Goal: Task Accomplishment & Management: Manage account settings

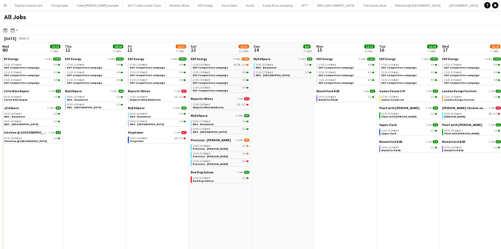
scroll to position [0, 164]
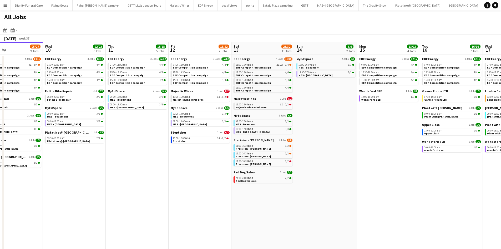
drag, startPoint x: 333, startPoint y: 115, endPoint x: 360, endPoint y: 111, distance: 27.2
click at [362, 111] on app-calendar-viewport "Sun 7 13/13 5 Jobs Mon 8 24/24 8 Jobs Tue 9 25/27 9 Jobs Wed 10 22/22 7 Jobs Th…" at bounding box center [250, 223] width 501 height 362
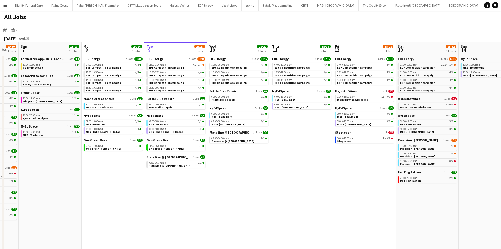
drag, startPoint x: 190, startPoint y: 165, endPoint x: 306, endPoint y: 158, distance: 116.2
click at [307, 158] on app-calendar-viewport "Fri 5 21/21 8 Jobs Sat 6 29/30 11 Jobs Sun 7 13/13 5 Jobs Mon 8 24/24 8 Jobs Tu…" at bounding box center [250, 223] width 501 height 362
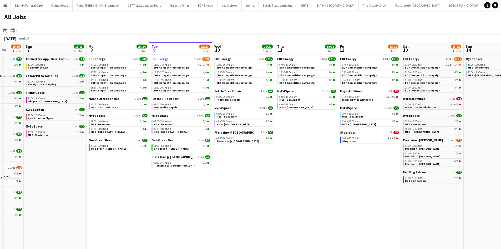
click at [166, 58] on span "EDF Energy" at bounding box center [159, 59] width 16 height 4
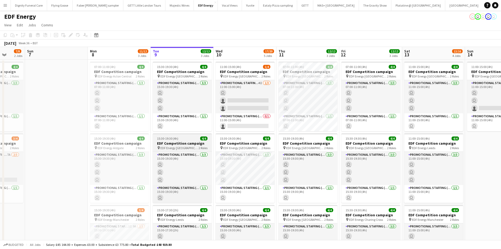
drag, startPoint x: 116, startPoint y: 151, endPoint x: 165, endPoint y: 145, distance: 49.1
click at [186, 144] on app-calendar-viewport "Thu 4 Fri 5 Sat 6 7/8 2 Jobs Sun 7 Mon 8 11/12 3 Jobs Tue 9 12/12 3 Jobs Wed 10…" at bounding box center [250, 250] width 501 height 407
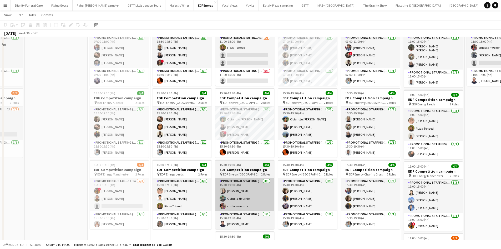
scroll to position [53, 0]
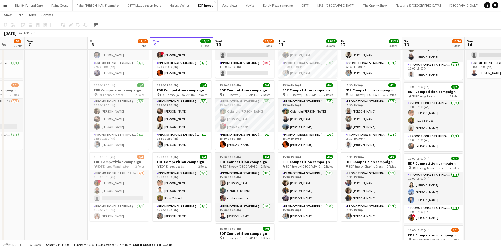
click at [244, 160] on h3 "EDF Competition campaign" at bounding box center [244, 161] width 59 height 5
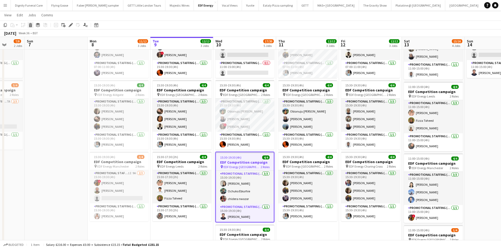
click at [31, 25] on icon at bounding box center [30, 25] width 3 height 3
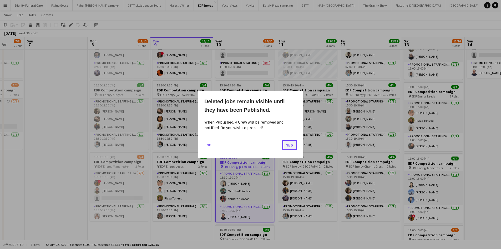
click at [289, 143] on button "Yes" at bounding box center [289, 144] width 15 height 11
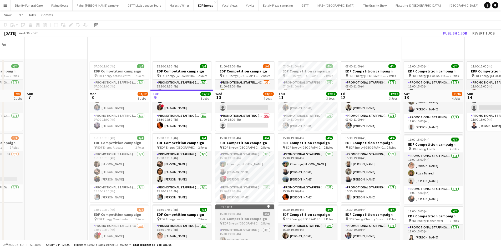
scroll to position [53, 0]
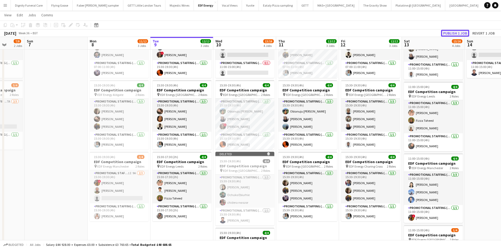
drag, startPoint x: 462, startPoint y: 33, endPoint x: 460, endPoint y: 39, distance: 7.1
click at [462, 34] on button "Publish 1 job" at bounding box center [455, 33] width 28 height 7
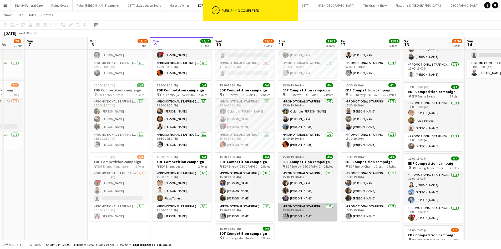
drag, startPoint x: 323, startPoint y: 228, endPoint x: 299, endPoint y: 215, distance: 26.9
click at [323, 228] on app-date-cell "07:00-11:00 (4h) 4/4 EDF Competition campaign pin EDF Energy Camden Road 2 Role…" at bounding box center [307, 164] width 63 height 317
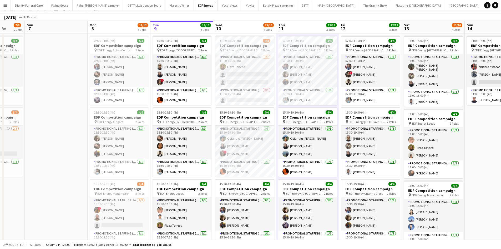
scroll to position [0, 0]
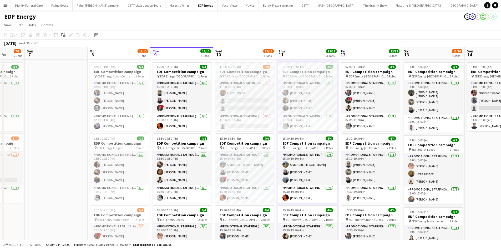
click at [47, 104] on app-date-cell at bounding box center [56, 217] width 63 height 317
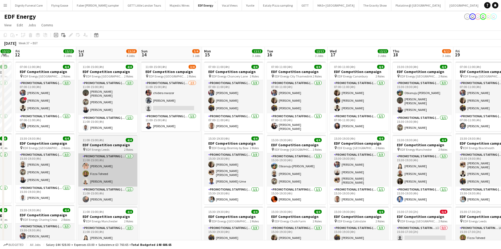
drag, startPoint x: 301, startPoint y: 190, endPoint x: 183, endPoint y: 166, distance: 119.7
click at [38, 165] on app-calendar-viewport "Mon 8 11/12 3 Jobs Tue 9 12/12 3 Jobs Wed 10 13/16 4 Jobs Thu 11 12/12 3 Jobs F…" at bounding box center [250, 212] width 501 height 330
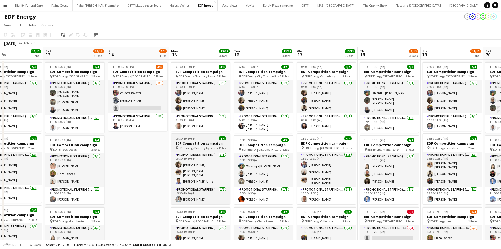
drag, startPoint x: 253, startPoint y: 168, endPoint x: 101, endPoint y: 137, distance: 155.6
click at [100, 137] on app-calendar-viewport "Mon 8 11/12 3 Jobs Tue 9 12/12 3 Jobs Wed 10 13/16 4 Jobs Thu 11 12/12 3 Jobs F…" at bounding box center [250, 212] width 501 height 330
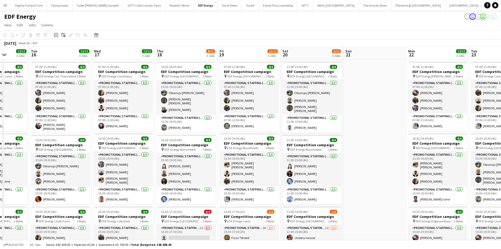
drag, startPoint x: 407, startPoint y: 166, endPoint x: 258, endPoint y: 149, distance: 149.6
click at [258, 149] on app-calendar-viewport "Fri 12 12/12 3 Jobs Sat 13 13/16 4 Jobs Sun 14 3/4 1 Job Mon 15 12/12 3 Jobs Tu…" at bounding box center [250, 212] width 501 height 330
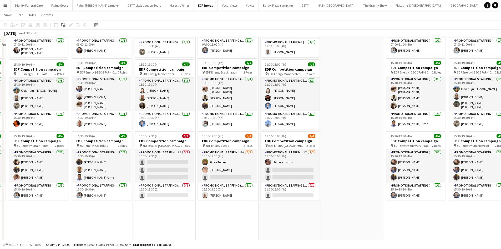
scroll to position [79, 0]
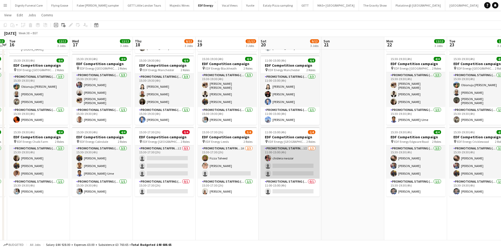
click at [281, 161] on app-card-role "Promotional Staffing (Flyering Staff) 1I 1/3 11:00-15:00 (4h) chidera nwozor si…" at bounding box center [290, 161] width 59 height 33
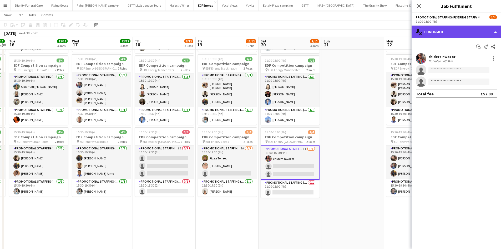
click at [457, 31] on div "single-neutral-actions-check-2 Confirmed" at bounding box center [456, 32] width 89 height 13
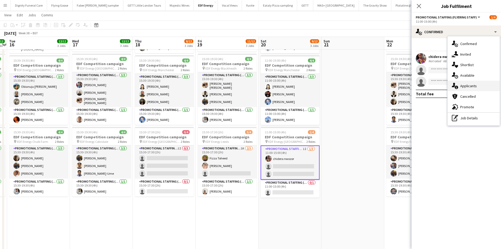
click at [465, 87] on span "Applicants" at bounding box center [468, 85] width 17 height 5
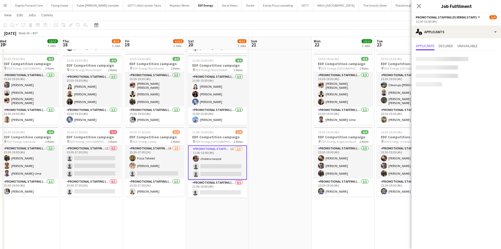
drag, startPoint x: 348, startPoint y: 131, endPoint x: 275, endPoint y: 137, distance: 73.4
click at [275, 137] on app-calendar-viewport "Sun 14 3/4 1 Job Mon 15 12/12 3 Jobs Tue 16 12/12 3 Jobs Wed 17 12/12 3 Jobs Th…" at bounding box center [250, 120] width 501 height 356
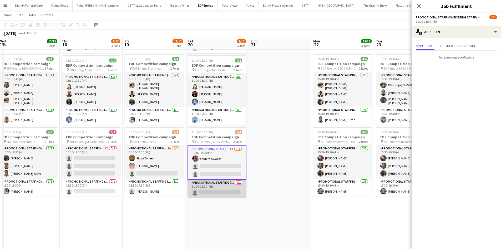
click at [226, 186] on app-card-role "Promotional Staffing (Team Leader) 0/1 11:00-15:00 (4h) single-neutral-actions" at bounding box center [217, 188] width 59 height 18
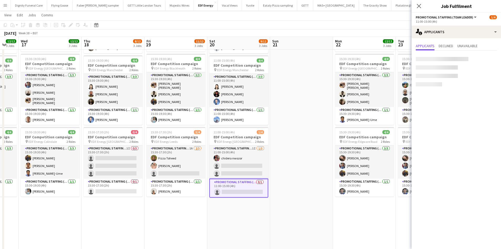
drag, startPoint x: 287, startPoint y: 173, endPoint x: 57, endPoint y: 160, distance: 230.0
click at [57, 160] on app-calendar-viewport "Sun 14 3/4 1 Job Mon 15 12/12 3 Jobs Tue 16 12/12 3 Jobs Wed 17 12/12 3 Jobs Th…" at bounding box center [250, 120] width 501 height 356
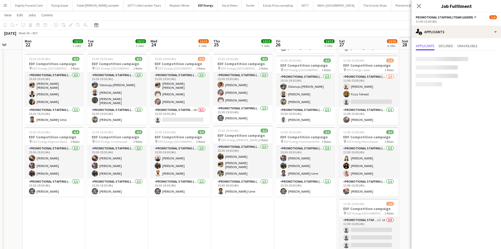
drag, startPoint x: 279, startPoint y: 150, endPoint x: 207, endPoint y: 147, distance: 72.4
click at [211, 150] on app-calendar-viewport "Thu 18 8/12 3 Jobs Fri 19 11/12 3 Jobs Sat 20 9/12 3 Jobs Sun 21 Mon 22 12/12 3…" at bounding box center [250, 120] width 501 height 356
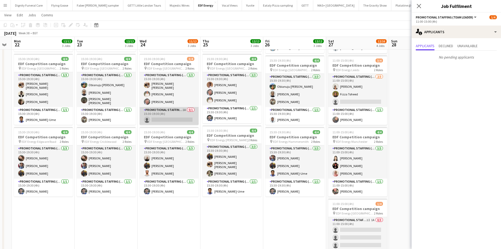
click at [181, 117] on app-card-role "Promotional Staffing (Team Leader) 1A 0/1 15:30-19:30 (4h) single-neutral-actio…" at bounding box center [169, 116] width 59 height 18
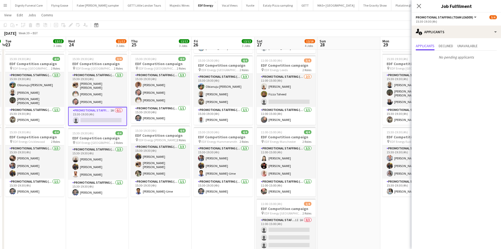
drag, startPoint x: 191, startPoint y: 167, endPoint x: 117, endPoint y: 159, distance: 75.4
click at [117, 159] on app-calendar-viewport "Sat 20 9/12 3 Jobs Sun 21 Mon 22 12/12 3 Jobs Tue 23 12/12 3 Jobs Wed 24 11/12 …" at bounding box center [250, 120] width 501 height 356
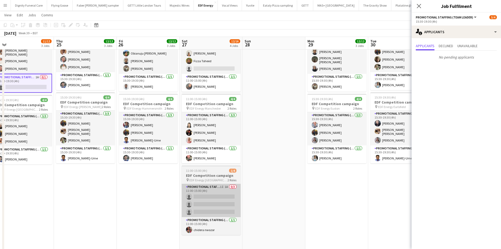
scroll to position [131, 0]
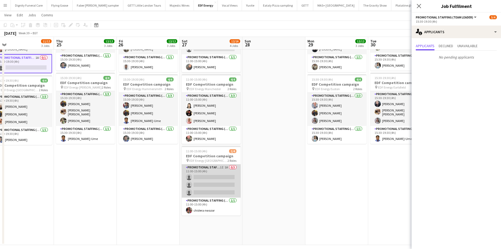
click at [220, 179] on app-card-role "Promotional Staffing (Flyering Staff) 1I 1A 0/3 11:00-15:00 (4h) single-neutral…" at bounding box center [211, 180] width 59 height 33
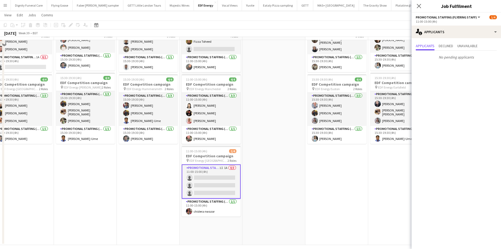
scroll to position [0, 0]
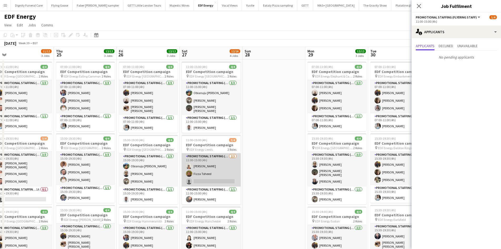
click at [214, 176] on app-card-role "Promotional Staffing (Flyering Staff) 2/3 11:00-15:00 (4h) Thandeka Mashazi Fiz…" at bounding box center [211, 169] width 59 height 33
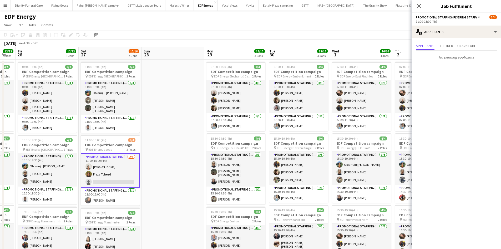
drag, startPoint x: 314, startPoint y: 169, endPoint x: 88, endPoint y: 163, distance: 226.8
click at [88, 163] on app-calendar-viewport "Mon 22 12/12 3 Jobs Tue 23 12/12 3 Jobs Wed 24 11/12 3 Jobs Thu 25 12/12 3 Jobs…" at bounding box center [250, 212] width 501 height 330
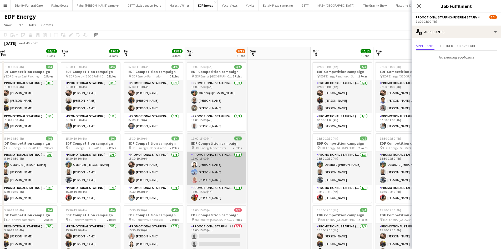
drag, startPoint x: 290, startPoint y: 173, endPoint x: 187, endPoint y: 167, distance: 103.0
click at [79, 162] on app-calendar-viewport "Sun 28 Mon 29 12/12 3 Jobs Tue 30 12/12 3 Jobs Wed 1 16/16 4 Jobs Thu 2 12/12 3…" at bounding box center [250, 212] width 501 height 330
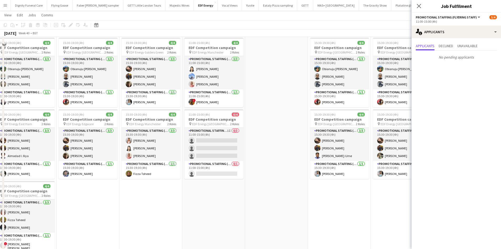
scroll to position [131, 0]
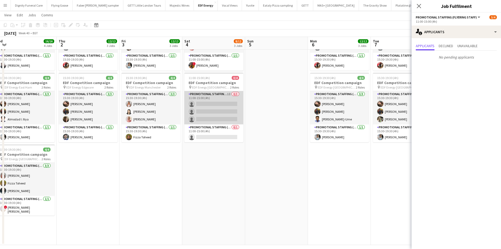
click at [218, 118] on app-card-role "Promotional Staffing (Flyering Staff) 1I 0/3 11:00-15:00 (4h) single-neutral-ac…" at bounding box center [213, 107] width 59 height 33
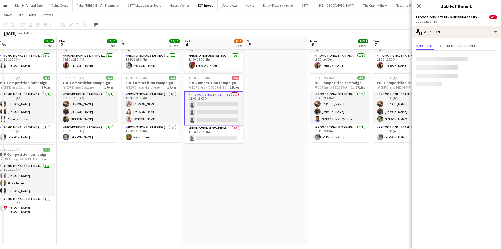
scroll to position [0, 195]
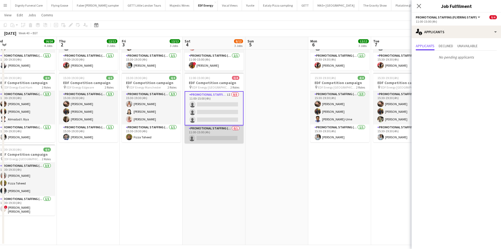
click at [223, 138] on app-card-role "Promotional Staffing (Team Leader) 0/1 11:00-15:00 (4h) single-neutral-actions" at bounding box center [214, 134] width 59 height 18
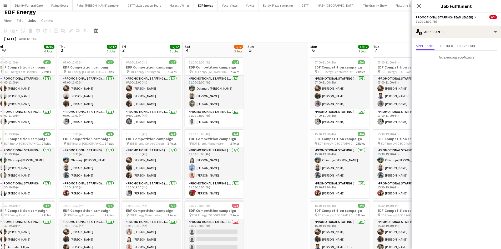
scroll to position [0, 0]
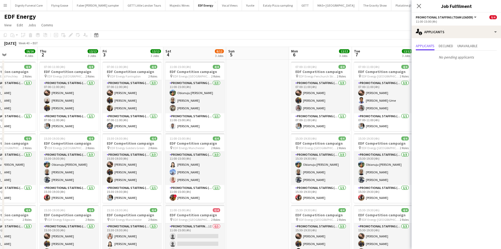
drag, startPoint x: 305, startPoint y: 158, endPoint x: 129, endPoint y: 141, distance: 177.3
click at [129, 141] on app-calendar-viewport "Sun 28 Mon 29 12/12 3 Jobs Tue 30 12/12 3 Jobs Wed 1 16/16 4 Jobs Thu 2 12/12 3…" at bounding box center [250, 212] width 501 height 330
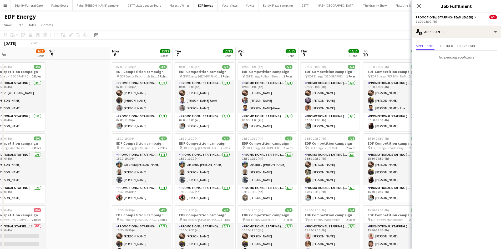
drag, startPoint x: 284, startPoint y: 136, endPoint x: 85, endPoint y: 133, distance: 198.9
click at [85, 133] on app-calendar-viewport "Tue 30 12/12 3 Jobs Wed 1 16/16 4 Jobs Thu 2 12/12 3 Jobs Fri 3 12/12 3 Jobs Sa…" at bounding box center [250, 212] width 501 height 330
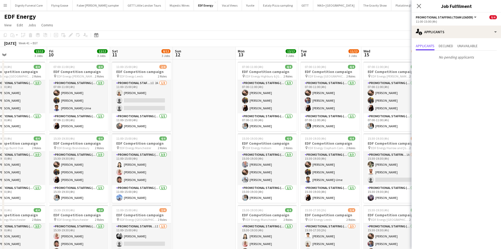
scroll to position [0, 130]
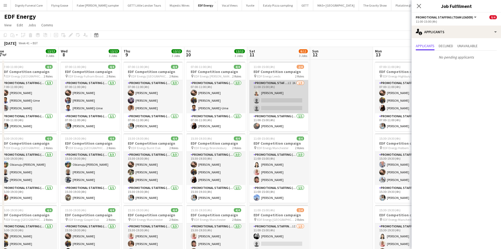
click at [289, 100] on app-card-role "Promotional Staffing (Flyering Staff) 1I 2A 1/3 11:00-15:00 (4h) Thandeka Masha…" at bounding box center [278, 96] width 59 height 33
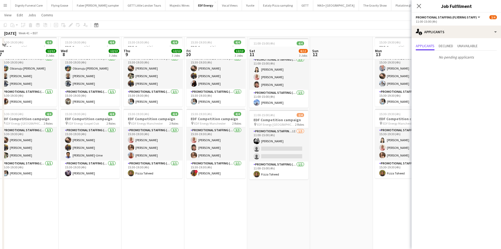
scroll to position [105, 0]
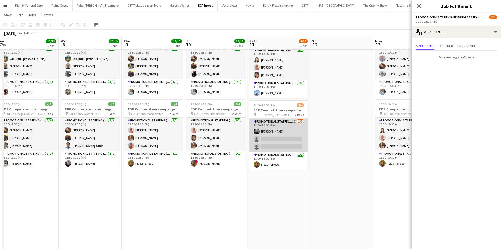
click at [291, 142] on app-card-role "Promotional Staffing (Flyering Staff) 1I 1/3 11:00-15:00 (4h) Dan Vasey single-…" at bounding box center [278, 134] width 59 height 33
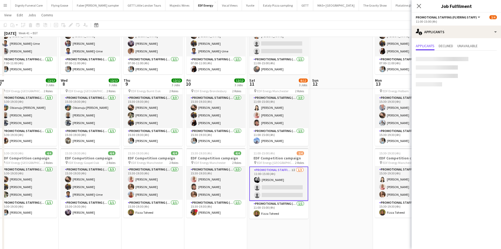
scroll to position [0, 0]
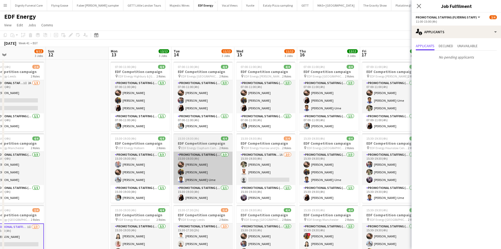
drag, startPoint x: 361, startPoint y: 158, endPoint x: 285, endPoint y: 162, distance: 76.4
click at [206, 160] on app-calendar-viewport "Tue 7 12/12 3 Jobs Wed 8 12/12 3 Jobs Thu 9 12/12 3 Jobs Fri 10 12/12 3 Jobs Sa…" at bounding box center [250, 212] width 501 height 330
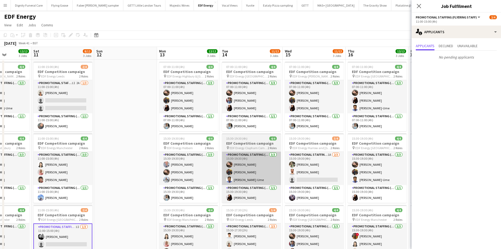
scroll to position [0, 238]
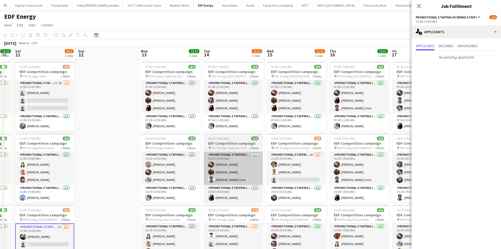
drag, startPoint x: 309, startPoint y: 162, endPoint x: 255, endPoint y: 159, distance: 54.0
click at [255, 162] on app-calendar-viewport "Tue 7 12/12 3 Jobs Wed 8 12/12 3 Jobs Thu 9 12/12 3 Jobs Fri 10 12/12 3 Jobs Sa…" at bounding box center [250, 212] width 501 height 330
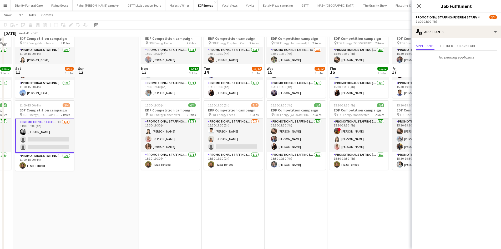
scroll to position [131, 0]
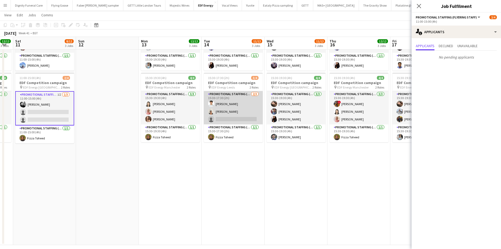
click at [244, 119] on app-card-role "Promotional Staffing (Flyering Staff) 2/3 15:30-17:30 (2h) Parth Chabhadiya Tha…" at bounding box center [233, 107] width 59 height 33
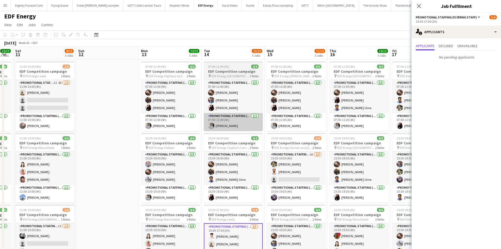
scroll to position [0, 0]
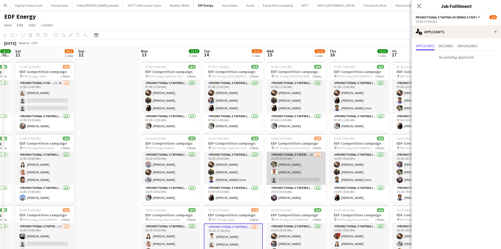
click at [294, 179] on app-card-role "Promotional Staffing (Flyering Staff) 1A 2/3 15:30-19:30 (4h) Aliya Kazmi Arjun…" at bounding box center [296, 167] width 59 height 33
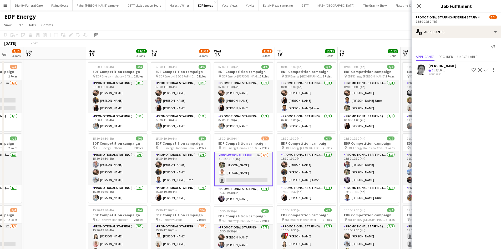
drag, startPoint x: 350, startPoint y: 157, endPoint x: 160, endPoint y: 156, distance: 190.4
click at [160, 156] on app-calendar-viewport "Thu 9 12/12 3 Jobs Fri 10 12/12 3 Jobs Sat 11 8/12 3 Jobs Sun 12 Mon 13 12/12 3…" at bounding box center [250, 212] width 501 height 330
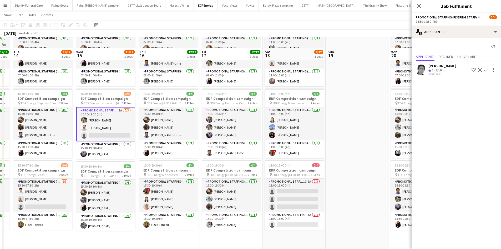
scroll to position [79, 0]
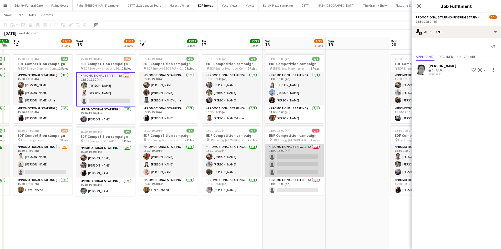
drag, startPoint x: 300, startPoint y: 155, endPoint x: 318, endPoint y: 163, distance: 19.6
click at [300, 156] on app-card-role "Promotional Staffing (Flyering Staff) 1I 1A 0/3 11:00-15:00 (4h) single-neutral…" at bounding box center [294, 160] width 59 height 33
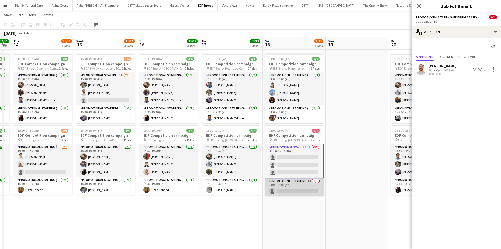
click at [295, 190] on app-card-role "Promotional Staffing (Team Leader) 1A 0/1 11:00-15:00 (4h) single-neutral-actio…" at bounding box center [294, 187] width 59 height 18
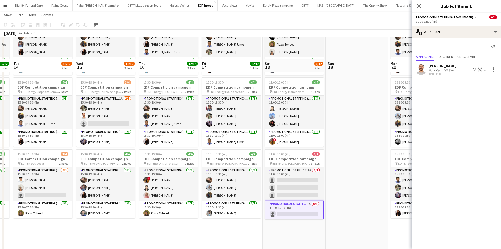
scroll to position [0, 0]
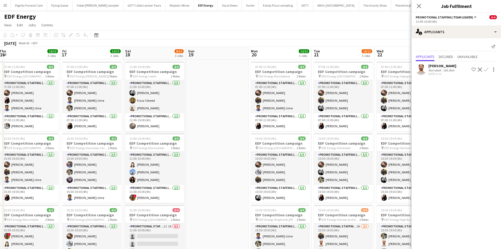
drag, startPoint x: 325, startPoint y: 177, endPoint x: 155, endPoint y: 177, distance: 169.4
click at [156, 177] on app-calendar-viewport "Mon 13 12/12 3 Jobs Tue 14 11/12 3 Jobs Wed 15 11/12 3 Jobs Thu 16 12/12 3 Jobs…" at bounding box center [250, 212] width 501 height 330
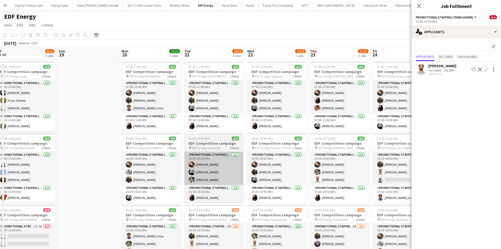
drag, startPoint x: 251, startPoint y: 176, endPoint x: 175, endPoint y: 167, distance: 76.3
click at [187, 176] on app-calendar-viewport "Wed 15 11/12 3 Jobs Thu 16 12/12 3 Jobs Fri 17 12/12 3 Jobs Sat 18 8/12 3 Jobs …" at bounding box center [250, 212] width 501 height 330
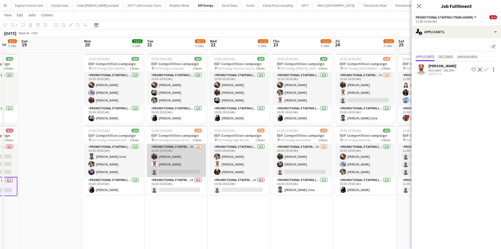
click at [180, 167] on app-card-role "Promotional Staffing (Flyering Staff) 2A 2/3 15:30-19:30 (4h) Martin Brady Arju…" at bounding box center [176, 160] width 59 height 33
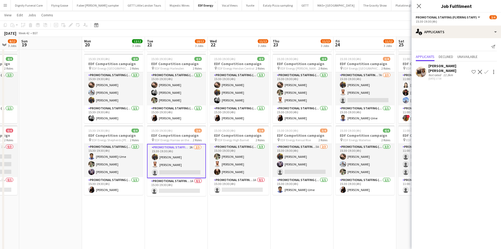
drag, startPoint x: 181, startPoint y: 185, endPoint x: 219, endPoint y: 196, distance: 39.7
click at [182, 185] on app-card-role "Promotional Staffing (Team Leader) 1A 0/1 15:30-19:30 (4h) single-neutral-actio…" at bounding box center [176, 187] width 59 height 18
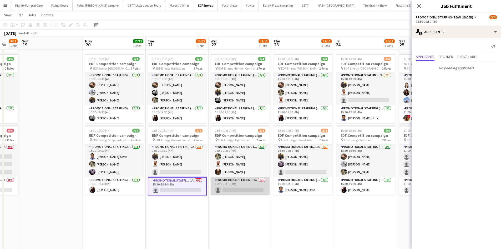
click at [245, 189] on app-card-role "Promotional Staffing (Team Leader) 1A 0/1 15:30-19:30 (4h) single-neutral-actio…" at bounding box center [240, 186] width 59 height 18
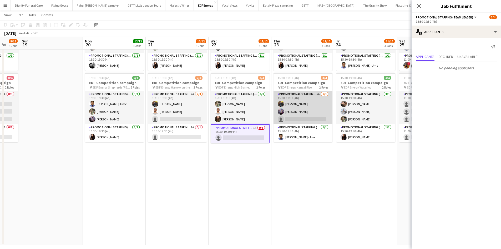
click at [312, 117] on app-card-role "Promotional Staffing (Flyering Staff) 5A 2/3 15:30-19:30 (4h) Martin Brady osah…" at bounding box center [303, 107] width 59 height 33
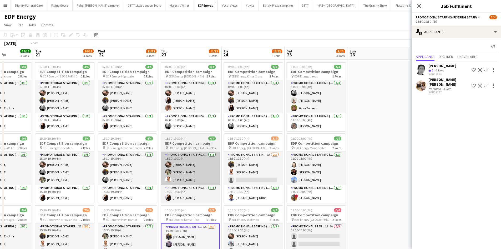
drag, startPoint x: 328, startPoint y: 156, endPoint x: 214, endPoint y: 154, distance: 113.6
click at [213, 157] on app-calendar-viewport "Fri 17 12/12 3 Jobs Sat 18 8/12 3 Jobs Sun 19 Mon 20 12/12 3 Jobs Tue 21 10/12 …" at bounding box center [250, 212] width 501 height 330
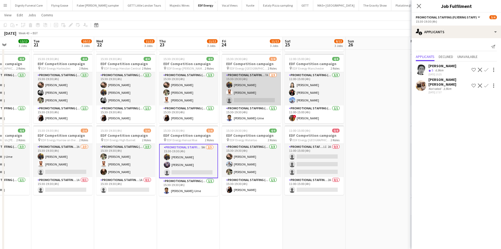
click at [255, 102] on app-card-role "Promotional Staffing (Flyering Staff) 7A 2/3 15:30-19:30 (4h) Martin Brady Arju…" at bounding box center [251, 88] width 59 height 33
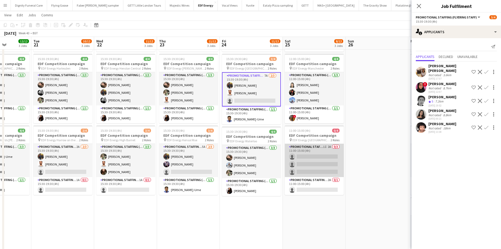
click at [325, 169] on app-card-role "Promotional Staffing (Flyering Staff) 1I 2A 0/3 11:00-15:00 (4h) single-neutral…" at bounding box center [314, 160] width 59 height 33
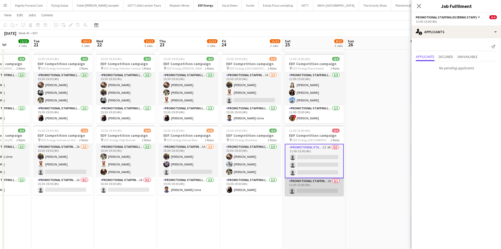
click at [318, 189] on app-card-role "Promotional Staffing (Team Leader) 2A 0/1 11:00-15:00 (4h) single-neutral-actio…" at bounding box center [314, 187] width 59 height 18
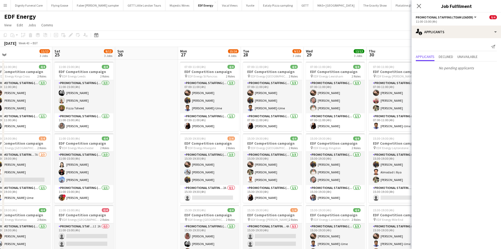
drag, startPoint x: 375, startPoint y: 183, endPoint x: 145, endPoint y: 191, distance: 230.5
click at [145, 191] on app-calendar-viewport "Tue 21 10/12 3 Jobs Wed 22 11/12 3 Jobs Thu 23 11/12 3 Jobs Fri 24 11/12 3 Jobs…" at bounding box center [250, 212] width 501 height 330
click at [224, 197] on app-card-role "Promotional Staffing (Team Leader) 2A 0/1 15:30-19:30 (4h) single-neutral-actio…" at bounding box center [209, 194] width 59 height 18
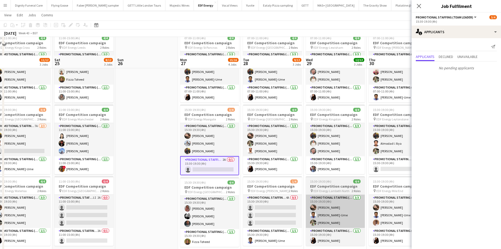
scroll to position [53, 0]
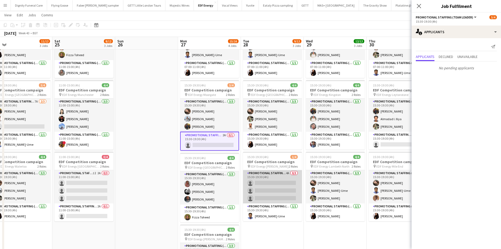
click at [280, 188] on app-card-role "Promotional Staffing (Flyering Staff) 4A 0/3 15:30-19:30 (4h) single-neutral-ac…" at bounding box center [272, 186] width 59 height 33
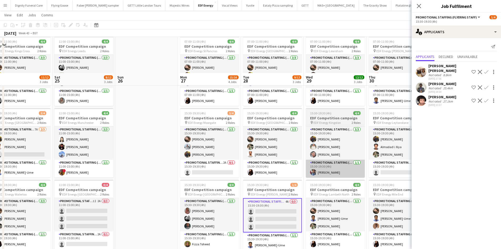
scroll to position [0, 0]
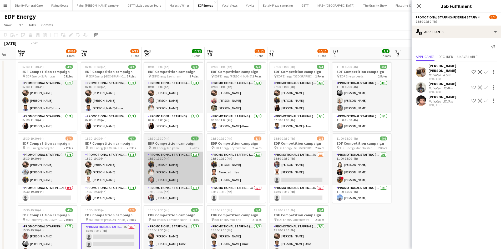
drag, startPoint x: 309, startPoint y: 180, endPoint x: 133, endPoint y: 170, distance: 176.5
click at [130, 171] on app-calendar-viewport "Thu 23 11/12 3 Jobs Fri 24 11/12 3 Jobs Sat 25 8/12 3 Jobs Sun 26 Mon 27 15/16 …" at bounding box center [250, 212] width 501 height 330
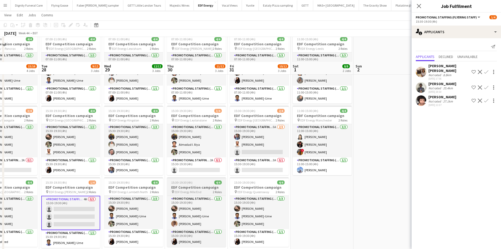
scroll to position [53, 0]
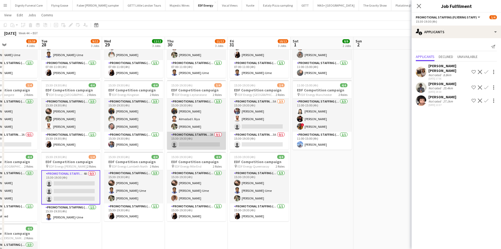
click at [204, 145] on app-card-role "Promotional Staffing (Team Leader) 2A 0/1 15:30-19:30 (4h) single-neutral-actio…" at bounding box center [196, 140] width 59 height 18
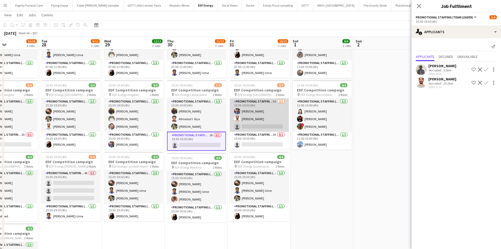
click at [271, 126] on app-card-role "Promotional Staffing (Flyering Staff) 5A 2/3 15:30-19:30 (4h) Seyi Ogunyemi Arj…" at bounding box center [259, 114] width 59 height 33
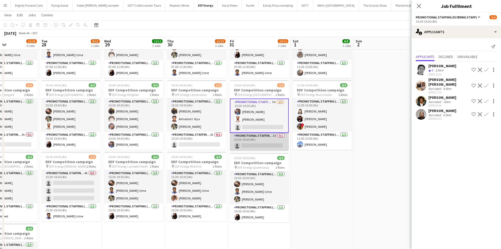
click at [262, 144] on app-card-role "Promotional Staffing (Team Leader) 3A 0/1 15:30-19:30 (4h) single-neutral-actio…" at bounding box center [259, 142] width 59 height 18
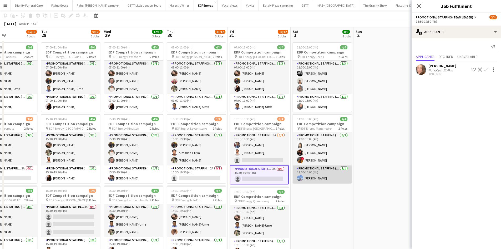
scroll to position [0, 0]
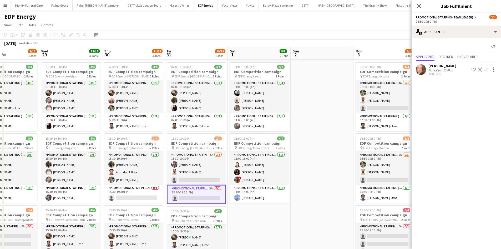
drag, startPoint x: 357, startPoint y: 179, endPoint x: 173, endPoint y: 169, distance: 184.1
click at [170, 169] on app-calendar-viewport "Sat 25 8/12 3 Jobs Sun 26 Mon 27 15/16 4 Jobs Tue 28 9/12 3 Jobs Wed 29 12/12 3…" at bounding box center [250, 212] width 501 height 330
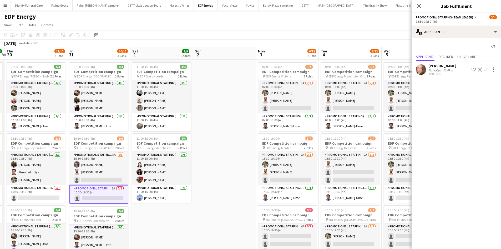
drag, startPoint x: 234, startPoint y: 168, endPoint x: 141, endPoint y: 162, distance: 93.5
click at [141, 163] on app-calendar-viewport "Mon 27 15/16 4 Jobs Tue 28 9/12 3 Jobs Wed 29 12/12 3 Jobs Thu 30 11/12 3 Jobs …" at bounding box center [250, 212] width 501 height 330
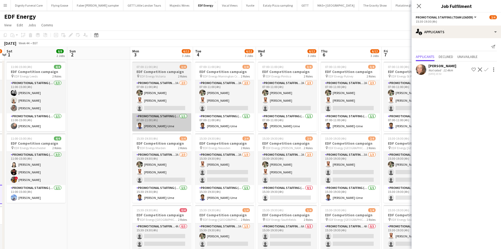
scroll to position [0, 190]
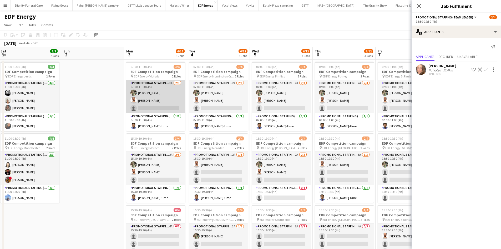
click at [165, 108] on app-card-role "Promotional Staffing (Flyering Staff) 3A 2/3 07:00-11:00 (4h) Aliya Kazmi Arjun…" at bounding box center [155, 96] width 59 height 33
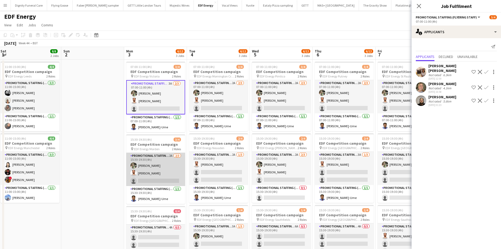
click at [154, 177] on app-card-role "Promotional Staffing (Flyering Staff) 2A 2/3 15:30-19:30 (4h) Aliya Kazmi Arjun…" at bounding box center [155, 169] width 59 height 33
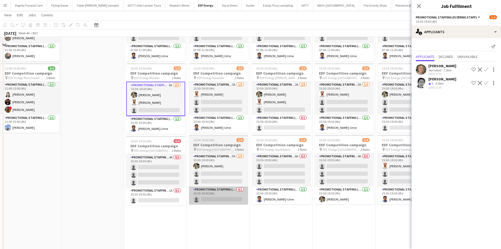
scroll to position [79, 0]
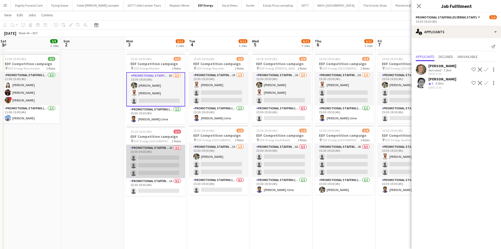
click at [153, 162] on app-card-role "Promotional Staffing (Flyering Staff) 4A 0/3 15:30-19:30 (4h) single-neutral-ac…" at bounding box center [155, 161] width 59 height 33
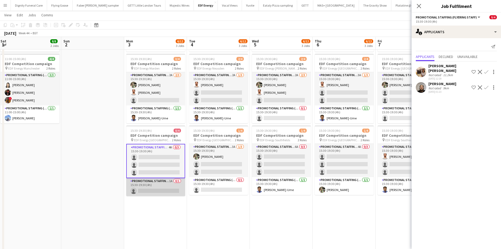
click at [158, 186] on app-card-role "Promotional Staffing (Team Leader) 1A 0/1 15:30-19:30 (4h) single-neutral-actio…" at bounding box center [155, 187] width 59 height 18
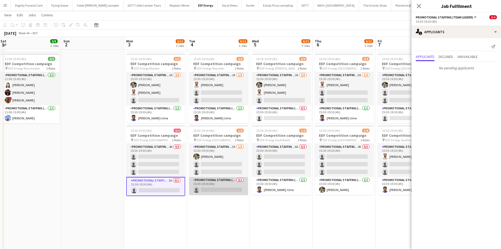
click at [215, 186] on app-card-role "Promotional Staffing (Team Leader) 0/1 15:30-19:30 (4h) single-neutral-actions" at bounding box center [218, 186] width 59 height 18
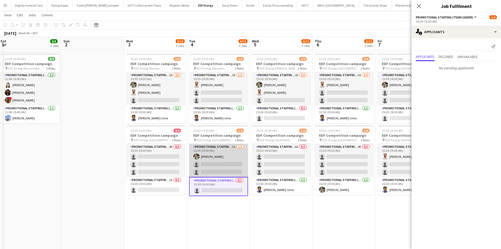
click at [218, 163] on app-card-role "Promotional Staffing (Flyering Staff) 3A 1/3 15:30-19:30 (4h) Aliya Kazmi singl…" at bounding box center [218, 160] width 59 height 33
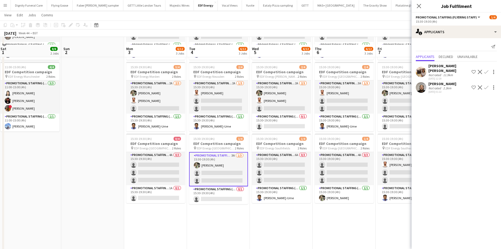
scroll to position [53, 0]
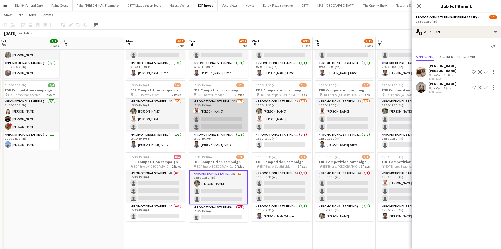
click at [233, 125] on app-card-role "Promotional Staffing (Flyering Staff) 2A 1/3 15:30-19:30 (4h) Arjun Varma singl…" at bounding box center [218, 114] width 59 height 33
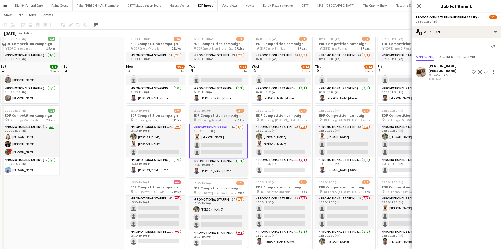
scroll to position [0, 0]
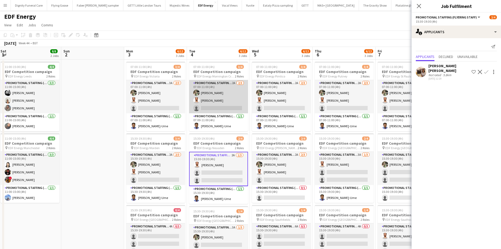
click at [210, 109] on app-card-role "Promotional Staffing (Flyering Staff) 2A 2/3 07:00-11:00 (4h) Aliya Kazmi Arjun…" at bounding box center [218, 96] width 59 height 33
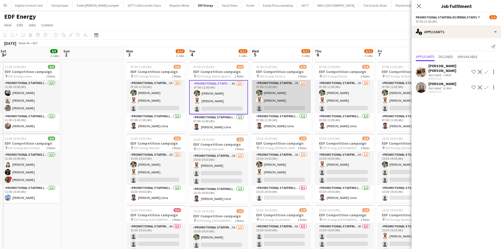
click at [287, 107] on app-card-role "Promotional Staffing (Flyering Staff) 2A 2/3 07:00-11:00 (4h) Aliya Kazmi Arjun…" at bounding box center [281, 96] width 59 height 33
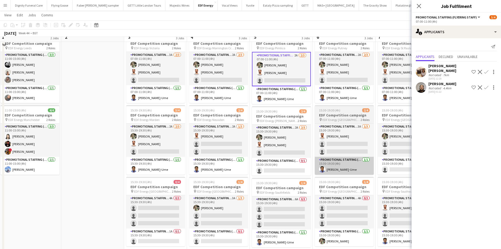
scroll to position [53, 0]
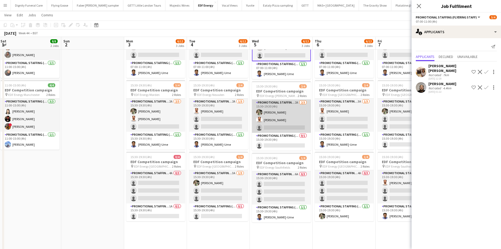
click at [282, 126] on app-card-role "Promotional Staffing (Flyering Staff) 2A 2/3 15:30-19:30 (4h) Aliya Kazmi Arjun…" at bounding box center [281, 115] width 59 height 33
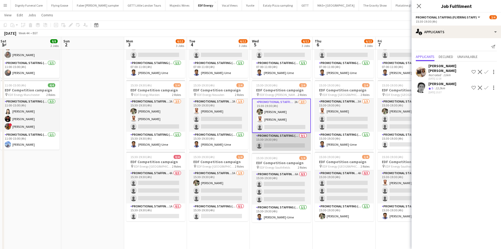
click at [284, 146] on app-card-role "Promotional Staffing (Team Leader) 0/1 15:30-19:30 (4h) single-neutral-actions" at bounding box center [281, 142] width 59 height 18
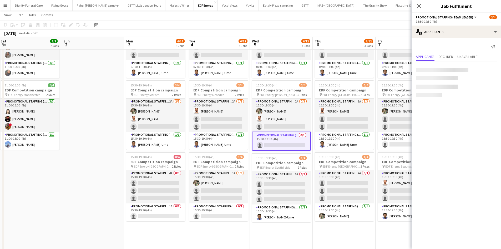
scroll to position [0, 189]
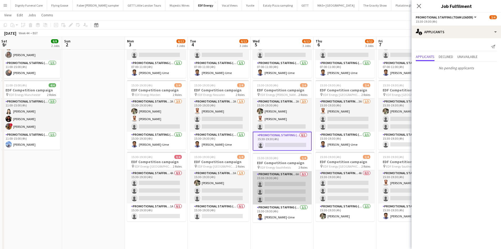
click at [279, 186] on app-card-role "Promotional Staffing (Flyering Staff) 6A 0/3 15:30-19:30 (4h) single-neutral-ac…" at bounding box center [282, 187] width 59 height 33
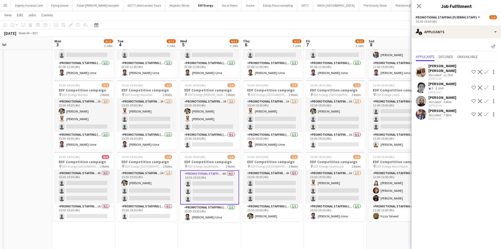
scroll to position [0, 150]
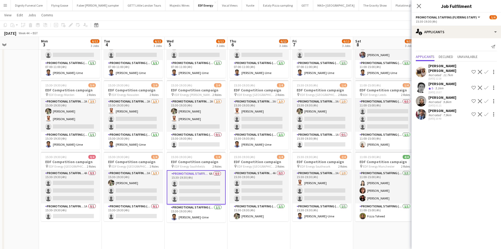
drag, startPoint x: 301, startPoint y: 235, endPoint x: 236, endPoint y: 232, distance: 65.5
click at [236, 232] on app-calendar-viewport "Fri 31 10/12 3 Jobs Sat 1 8/8 2 Jobs Sun 2 Mon 3 6/12 3 Jobs Tue 4 6/12 3 Jobs …" at bounding box center [250, 146] width 501 height 356
click at [486, 112] on app-icon "Confirm" at bounding box center [486, 114] width 4 height 4
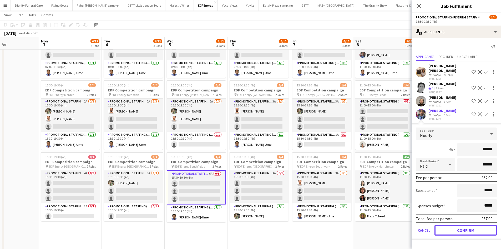
click at [458, 226] on button "Confirm" at bounding box center [465, 230] width 62 height 11
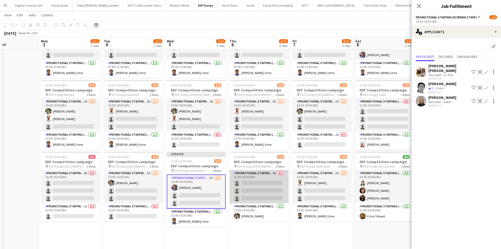
click at [251, 187] on app-card-role "Promotional Staffing (Flyering Staff) 4A 0/3 15:30-19:30 (4h) single-neutral-ac…" at bounding box center [259, 186] width 59 height 33
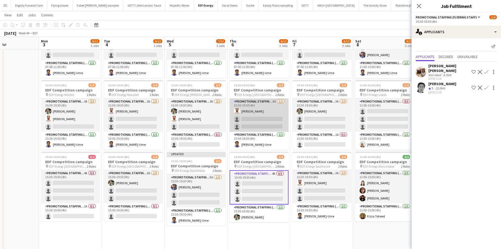
click at [270, 119] on app-card-role "Promotional Staffing (Flyering Staff) 3A 1/3 15:30-19:30 (4h) Arjun Varma singl…" at bounding box center [259, 114] width 59 height 33
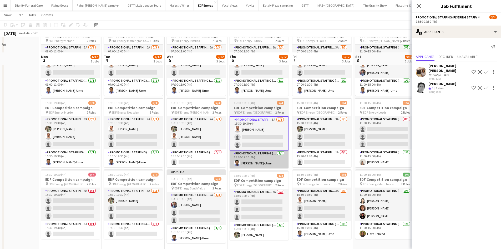
scroll to position [0, 0]
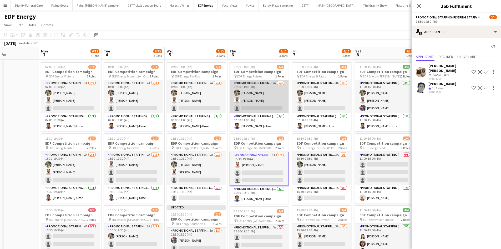
click at [264, 108] on app-card-role "Promotional Staffing (Flyering Staff) 2A 2/3 07:00-11:00 (4h) Aliya Kazmi Arjun…" at bounding box center [259, 96] width 59 height 33
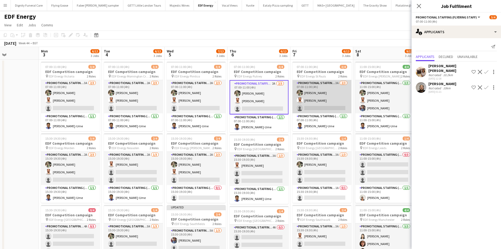
click at [328, 108] on app-card-role "Promotional Staffing (Flyering Staff) 3A 2/3 07:00-11:00 (4h) Aliya Kazmi Arjun…" at bounding box center [321, 96] width 59 height 33
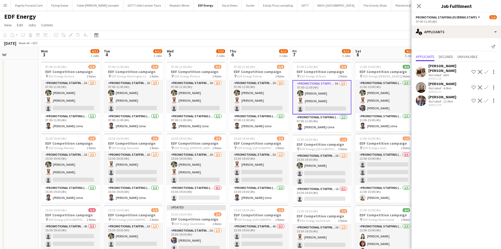
click at [486, 98] on app-icon "Confirm" at bounding box center [486, 100] width 4 height 4
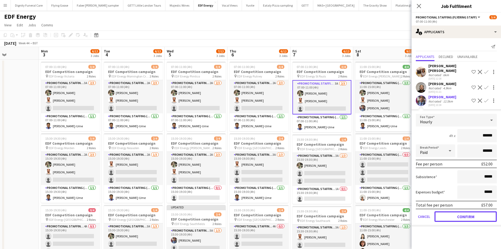
drag, startPoint x: 470, startPoint y: 214, endPoint x: 459, endPoint y: 212, distance: 11.6
click at [470, 214] on button "Confirm" at bounding box center [465, 216] width 62 height 11
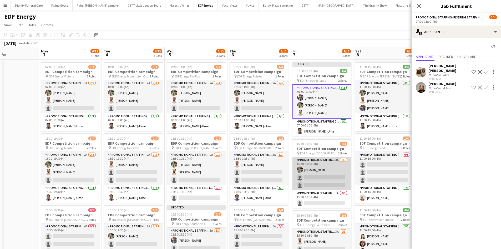
click at [329, 179] on app-card-role "Promotional Staffing (Flyering Staff) 3A 1/3 15:30-19:30 (4h) Aliya Kazmi singl…" at bounding box center [321, 173] width 59 height 33
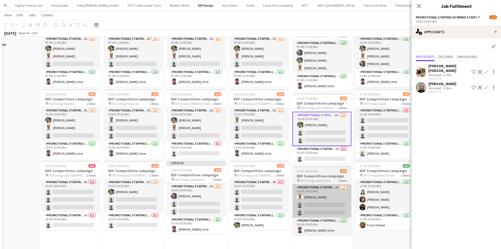
scroll to position [53, 0]
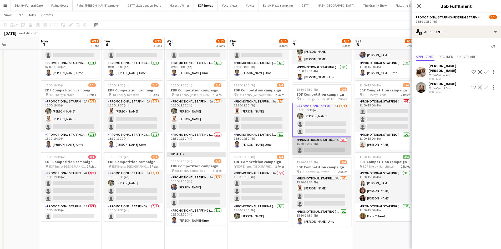
click at [327, 143] on app-card-role "Promotional Staffing (Team Leader) 1A 0/1 15:30-19:30 (4h) single-neutral-actio…" at bounding box center [321, 146] width 59 height 18
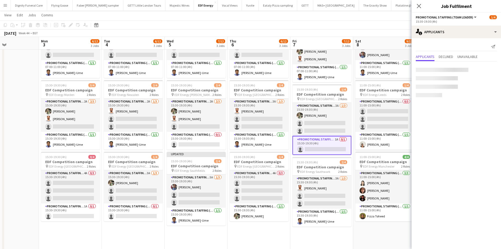
scroll to position [0, 149]
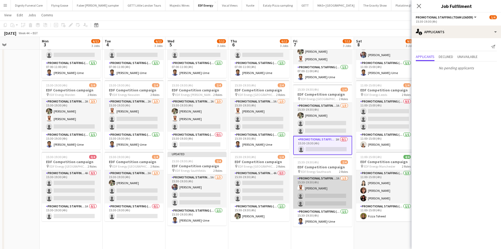
click at [320, 196] on app-card-role "Promotional Staffing (Flyering Staff) 3A 1/3 15:30-19:30 (4h) Arjun Varma singl…" at bounding box center [322, 191] width 59 height 33
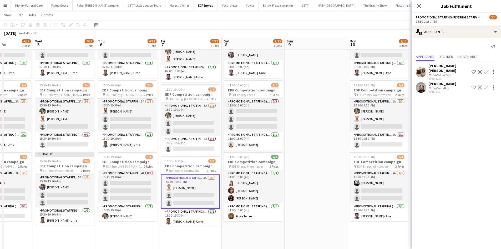
drag, startPoint x: 358, startPoint y: 247, endPoint x: 282, endPoint y: 195, distance: 91.8
click at [226, 232] on app-calendar-viewport "Sun 2 Mon 3 6/12 3 Jobs Tue 4 6/12 3 Jobs Wed 5 7/12 3 Jobs Thu 6 6/12 3 Jobs F…" at bounding box center [250, 146] width 501 height 356
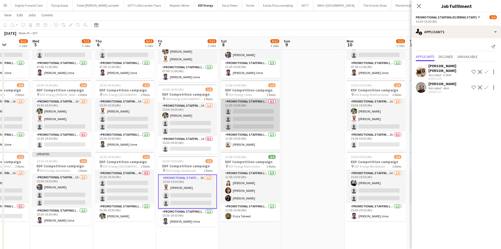
click at [264, 117] on app-card-role "Promotional Staffing (Flyering Staff) 0/3 11:00-15:00 (4h) single-neutral-actio…" at bounding box center [250, 114] width 59 height 33
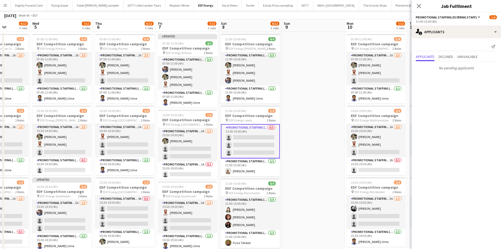
scroll to position [0, 0]
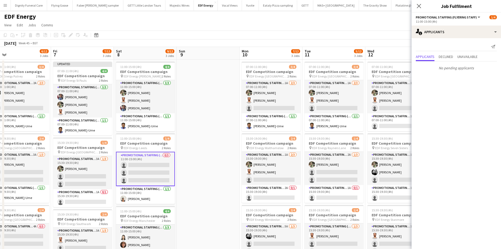
drag, startPoint x: 307, startPoint y: 161, endPoint x: 203, endPoint y: 138, distance: 106.8
click at [188, 149] on app-calendar-viewport "Sun 2 Mon 3 6/12 3 Jobs Tue 4 6/12 3 Jobs Wed 5 7/12 3 Jobs Thu 6 6/12 3 Jobs F…" at bounding box center [250, 212] width 501 height 330
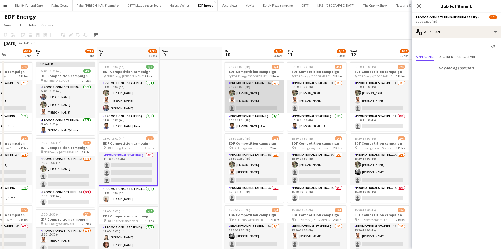
click at [260, 104] on app-card-role "Promotional Staffing (Flyering Staff) 1A 2/3 07:00-11:00 (4h) Aliya Kazmi Arjun…" at bounding box center [254, 96] width 59 height 33
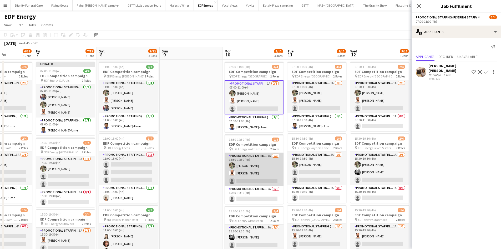
click at [249, 180] on app-card-role "Promotional Staffing (Flyering Staff) 1A 2/3 15:30-19:30 (4h) Aliya Kazmi Arjun…" at bounding box center [254, 169] width 59 height 33
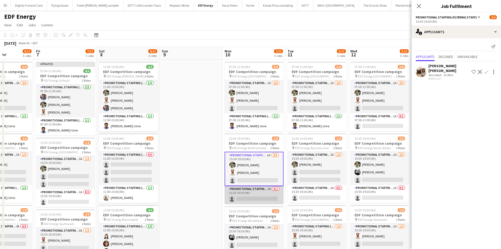
click at [248, 195] on app-card-role "Promotional Staffing (Team Leader) 2A 0/1 15:30-19:30 (4h) single-neutral-actio…" at bounding box center [254, 195] width 59 height 18
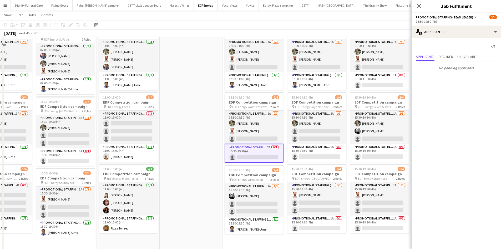
scroll to position [79, 0]
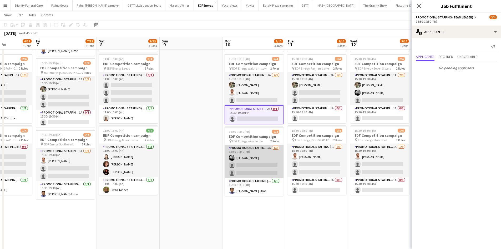
click at [251, 168] on app-card-role "Promotional Staffing (Flyering Staff) 5A 1/3 15:30-19:30 (4h) Dan Vasey single-…" at bounding box center [254, 161] width 59 height 33
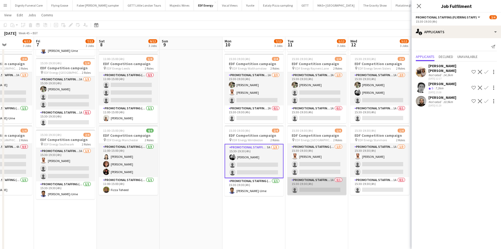
click at [313, 186] on app-card-role "Promotional Staffing (Team Leader) 1A 0/1 15:30-19:30 (4h) single-neutral-actio…" at bounding box center [316, 186] width 59 height 18
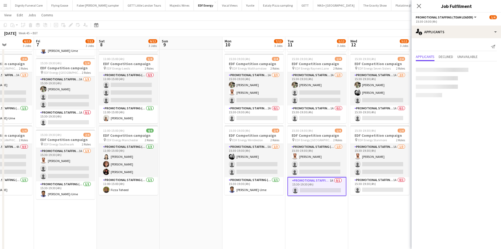
scroll to position [0, 154]
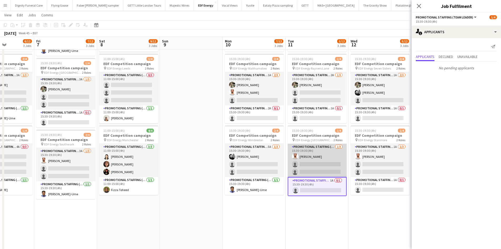
click at [317, 166] on app-card-role "Promotional Staffing (Flyering Staff) 1/3 15:30-19:30 (4h) Arjun Varma single-n…" at bounding box center [317, 160] width 59 height 33
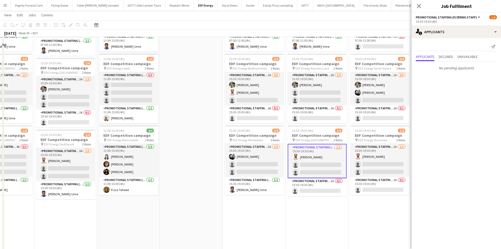
scroll to position [53, 0]
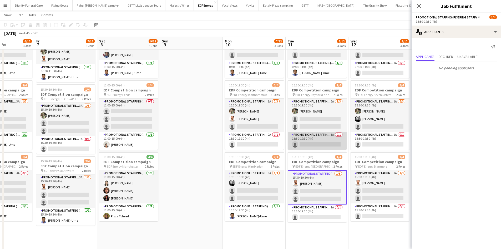
click at [316, 143] on app-card-role "Promotional Staffing (Team Leader) 1A 0/1 15:30-19:30 (4h) single-neutral-actio…" at bounding box center [317, 140] width 59 height 18
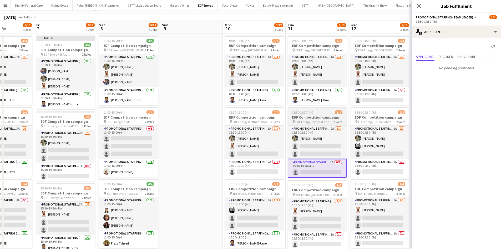
scroll to position [0, 0]
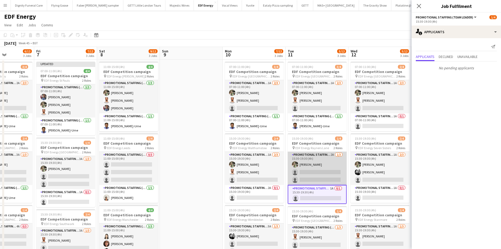
click at [321, 168] on app-card-role "Promotional Staffing (Flyering Staff) 2A 1/3 15:30-19:30 (4h) Aliya Kazmi singl…" at bounding box center [317, 167] width 59 height 33
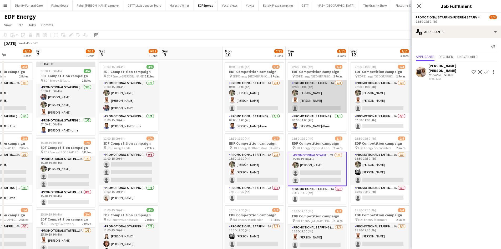
click at [311, 107] on app-card-role "Promotional Staffing (Flyering Staff) 1A 2/3 07:00-11:00 (4h) Aliya Kazmi Arjun…" at bounding box center [317, 96] width 59 height 33
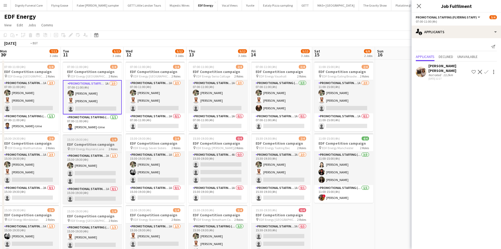
scroll to position [0, 261]
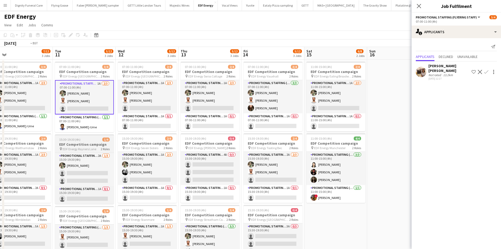
drag, startPoint x: 310, startPoint y: 164, endPoint x: 78, endPoint y: 146, distance: 232.7
click at [77, 148] on app-calendar-viewport "Thu 6 6/12 3 Jobs Fri 7 7/12 3 Jobs Sat 8 9/12 3 Jobs Sun 9 Mon 10 7/12 3 Jobs …" at bounding box center [250, 212] width 501 height 330
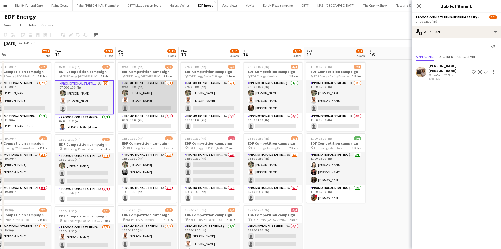
click at [150, 104] on app-card-role "Promotional Staffing (Flyering Staff) 1A 2/3 07:00-11:00 (4h) Aliya Kazmi Arjun…" at bounding box center [147, 96] width 59 height 33
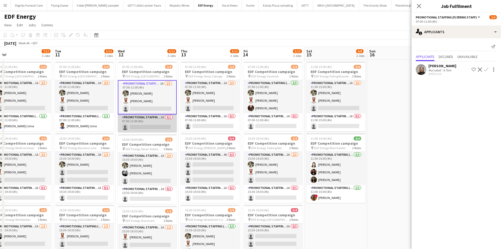
click at [152, 124] on app-card-role "Promotional Staffing (Team Leader) 1A 0/1 07:00-11:00 (4h) single-neutral-actio…" at bounding box center [147, 123] width 59 height 18
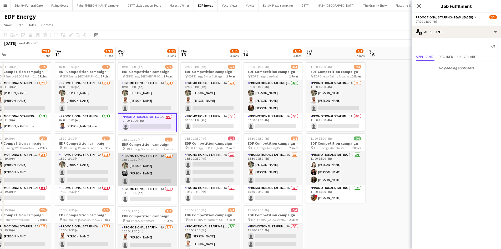
click at [153, 180] on app-card-role "Promotional Staffing (Flyering Staff) 1A 2/3 15:30-19:30 (4h) Aliya Kazmi Dan V…" at bounding box center [147, 169] width 59 height 33
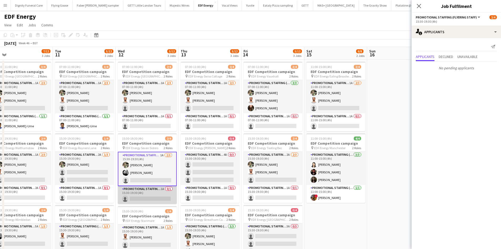
click at [153, 198] on app-card-role "Promotional Staffing (Team Leader) 1A 0/1 15:30-19:30 (4h) single-neutral-actio…" at bounding box center [147, 195] width 59 height 18
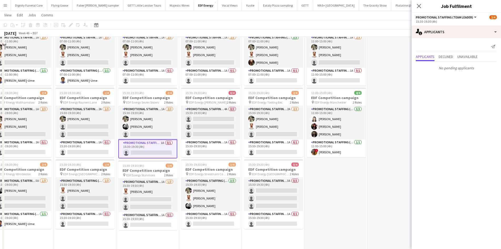
scroll to position [53, 0]
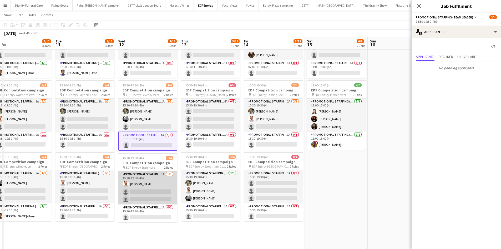
click at [154, 193] on app-card-role "Promotional Staffing (Flyering Staff) 1A 1/3 15:30-19:30 (4h) Arjun Varma singl…" at bounding box center [147, 187] width 59 height 33
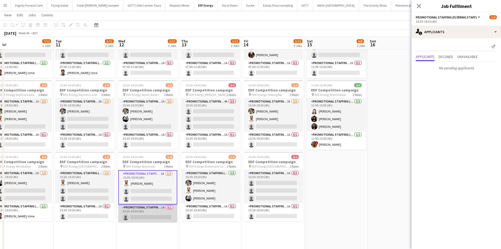
click at [160, 216] on app-card-role "Promotional Staffing (Team Leader) 1A 0/1 15:30-19:30 (4h) single-neutral-actio…" at bounding box center [147, 213] width 59 height 18
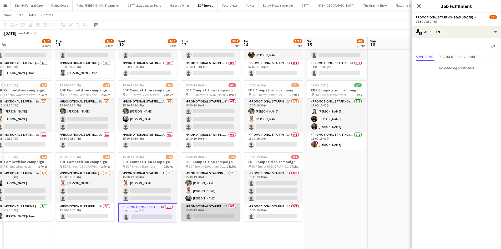
click at [212, 216] on app-card-role "Promotional Staffing (Team Leader) 1A 0/1 15:30-19:30 (4h) single-neutral-actio…" at bounding box center [210, 212] width 59 height 18
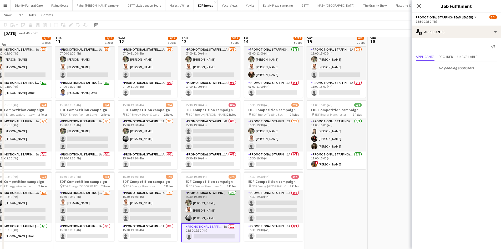
scroll to position [26, 0]
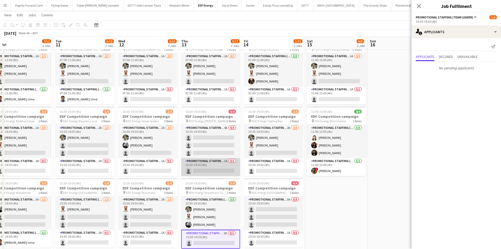
click at [214, 170] on app-card-role "Promotional Staffing (Team Leader) 1A 0/1 15:30-19:30 (4h) single-neutral-actio…" at bounding box center [210, 167] width 59 height 18
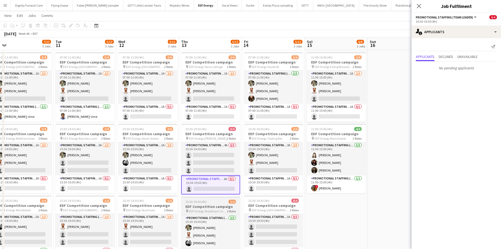
scroll to position [0, 0]
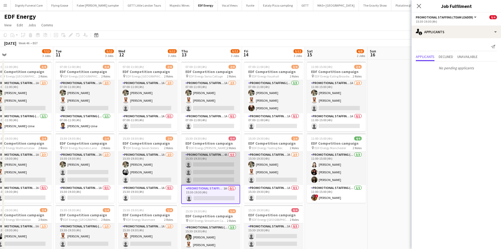
click at [215, 178] on app-card-role "Promotional Staffing (Flyering Staff) 4A 0/3 15:30-19:30 (4h) single-neutral-ac…" at bounding box center [210, 167] width 59 height 33
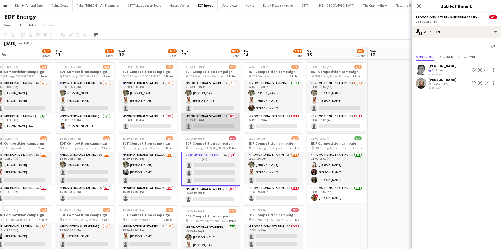
drag, startPoint x: 208, startPoint y: 121, endPoint x: 206, endPoint y: 124, distance: 3.9
click at [208, 120] on app-card-role "Promotional Staffing (Team Leader) 1A 0/1 07:00-11:00 (4h) single-neutral-actio…" at bounding box center [210, 122] width 59 height 18
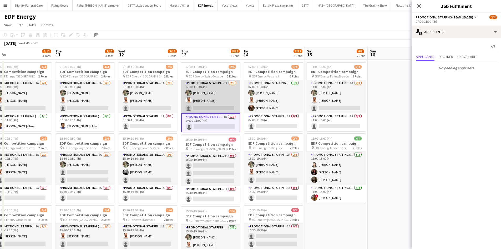
click at [216, 107] on app-card-role "Promotional Staffing (Flyering Staff) 1A 2/3 07:00-11:00 (4h) Aliya Kazmi Arjun…" at bounding box center [210, 96] width 59 height 33
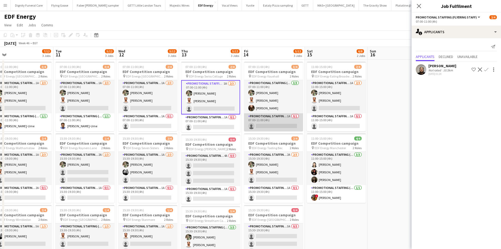
click at [274, 120] on app-card-role "Promotional Staffing (Team Leader) 1A 0/1 07:00-11:00 (4h) single-neutral-actio…" at bounding box center [273, 122] width 59 height 18
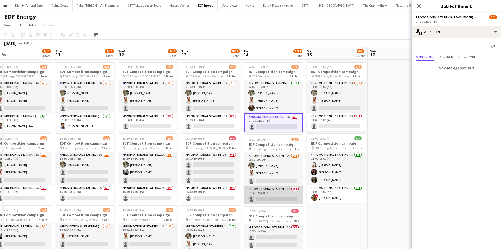
scroll to position [26, 0]
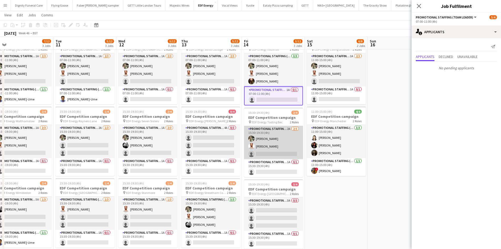
click at [280, 155] on app-card-role "Promotional Staffing (Flyering Staff) 2A 2/3 15:30-19:30 (4h) Aliya Kazmi Arjun…" at bounding box center [273, 142] width 59 height 33
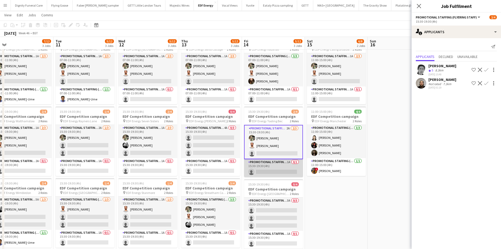
click at [281, 169] on app-card-role "Promotional Staffing (Team Leader) 1A 0/1 15:30-19:30 (4h) single-neutral-actio…" at bounding box center [273, 168] width 59 height 18
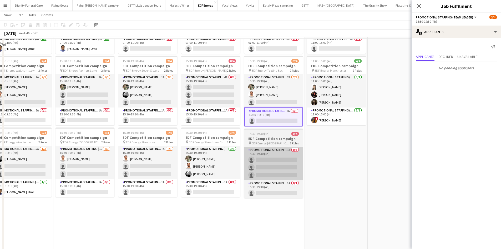
scroll to position [79, 0]
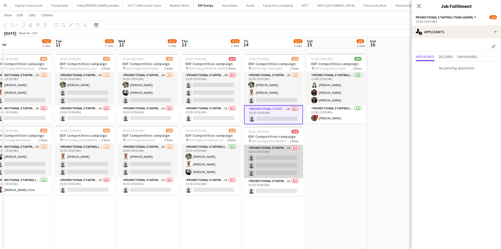
click at [279, 157] on app-card-role "Promotional Staffing (Flyering Staff) 3A 0/3 15:30-19:30 (4h) single-neutral-ac…" at bounding box center [273, 161] width 59 height 33
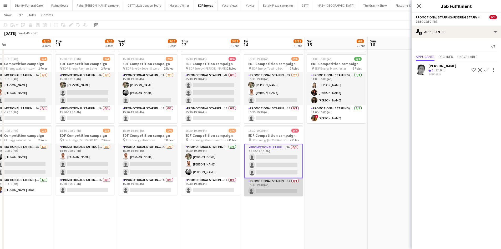
click at [277, 186] on app-card-role "Promotional Staffing (Team Leader) 1A 0/1 15:30-19:30 (4h) single-neutral-actio…" at bounding box center [273, 187] width 59 height 18
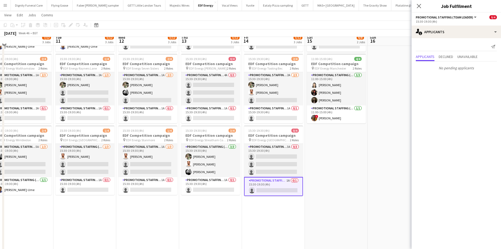
scroll to position [0, 0]
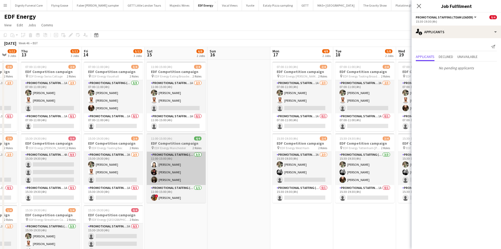
drag, startPoint x: 364, startPoint y: 171, endPoint x: 189, endPoint y: 156, distance: 175.0
click at [201, 171] on app-calendar-viewport "Mon 10 7/12 3 Jobs Tue 11 5/12 3 Jobs Wed 12 5/12 3 Jobs Thu 13 5/12 3 Jobs Fri…" at bounding box center [250, 212] width 501 height 330
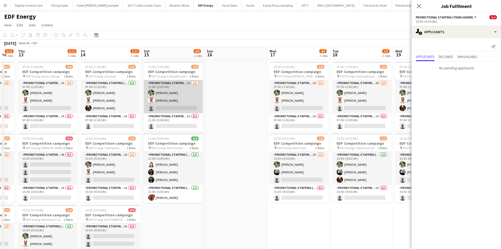
click at [188, 109] on app-card-role "Promotional Staffing (Flyering Staff) 1A 2/3 11:00-15:00 (4h) Aliya Kazmi Arjun…" at bounding box center [173, 96] width 59 height 33
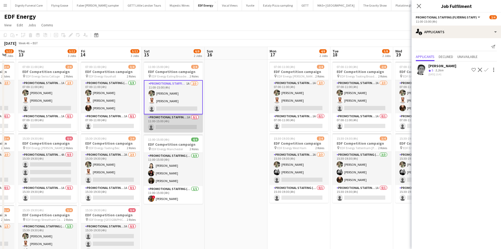
click at [188, 127] on app-card-role "Promotional Staffing (Team Leader) 1A 0/1 11:00-15:00 (4h) single-neutral-actio…" at bounding box center [173, 123] width 59 height 18
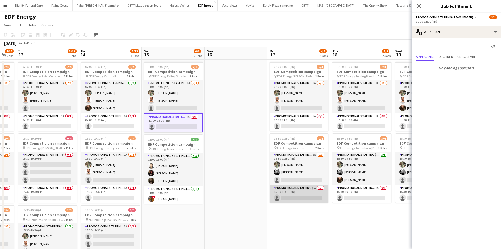
click at [292, 193] on app-card-role "Promotional Staffing (Team Leader) 0/1 15:30-19:30 (4h) single-neutral-actions" at bounding box center [299, 194] width 59 height 18
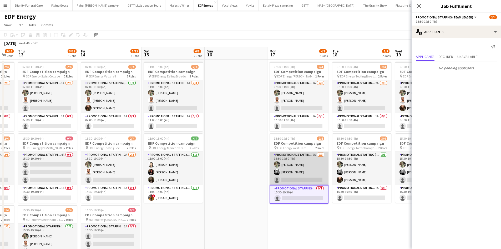
click at [301, 179] on app-card-role "Promotional Staffing (Flyering Staff) 2A 2/3 15:30-19:30 (4h) Aliya Kazmi Dan V…" at bounding box center [299, 167] width 59 height 33
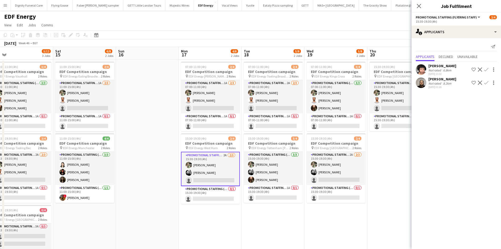
scroll to position [0, 265]
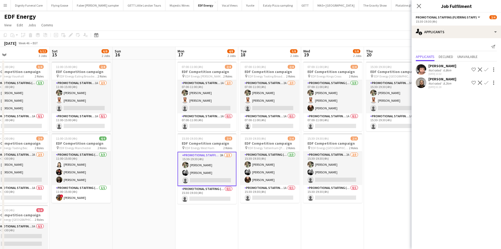
drag, startPoint x: 209, startPoint y: 180, endPoint x: 130, endPoint y: 181, distance: 78.9
click at [123, 179] on app-calendar-viewport "Mon 10 7/12 3 Jobs Tue 11 5/12 3 Jobs Wed 12 5/12 3 Jobs Thu 13 5/12 3 Jobs Fri…" at bounding box center [250, 212] width 501 height 330
click at [212, 126] on app-card-role "Promotional Staffing (Team Leader) 1A 0/1 07:00-11:00 (4h) single-neutral-actio…" at bounding box center [207, 122] width 59 height 18
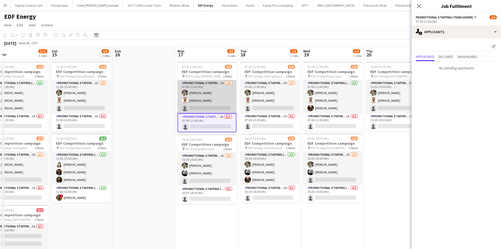
click at [213, 107] on app-card-role "Promotional Staffing (Flyering Staff) 1A 2/3 07:00-11:00 (4h) Aliya Kazmi Arjun…" at bounding box center [207, 96] width 59 height 33
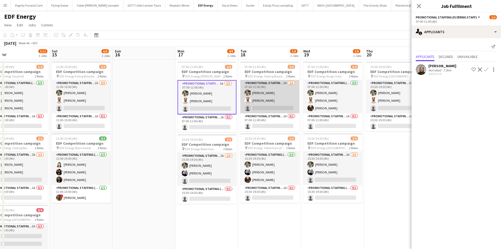
click at [280, 106] on app-card-role "Promotional Staffing (Flyering Staff) 2A 2/3 07:00-11:00 (4h) Aliya Kazmi Arjun…" at bounding box center [269, 96] width 59 height 33
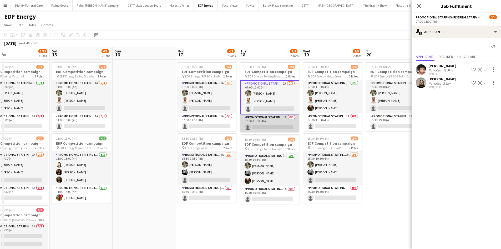
click at [279, 127] on app-card-role "Promotional Staffing (Team Leader) 1A 0/1 07:00-11:00 (4h) single-neutral-actio…" at bounding box center [269, 123] width 59 height 18
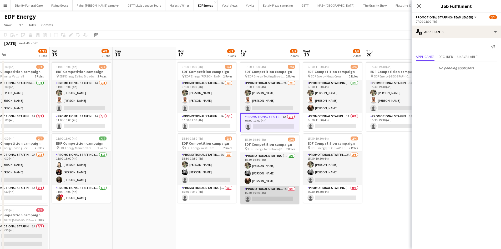
click at [276, 196] on app-card-role "Promotional Staffing (Team Leader) 1A 0/1 15:30-19:30 (4h) single-neutral-actio…" at bounding box center [269, 195] width 59 height 18
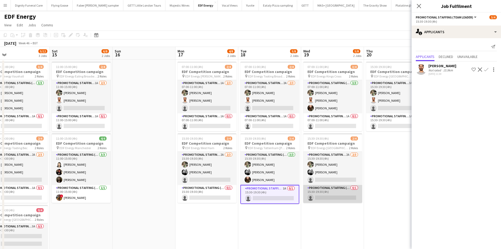
click at [331, 195] on app-card-role "Promotional Staffing (Team Leader) 0/1 15:30-19:30 (4h) single-neutral-actions" at bounding box center [332, 194] width 59 height 18
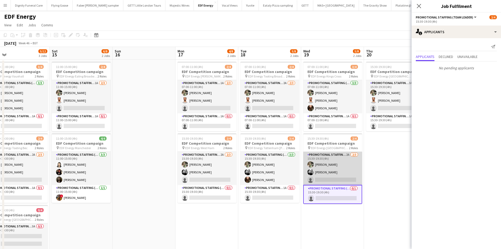
click at [329, 178] on app-card-role "Promotional Staffing (Flyering Staff) 2A 2/3 15:30-19:30 (4h) Aliya Kazmi Dan V…" at bounding box center [332, 167] width 59 height 33
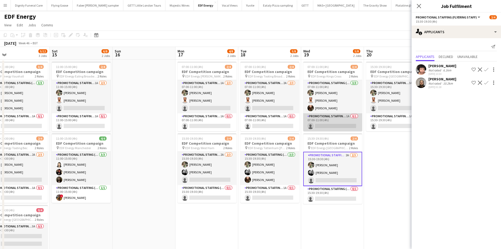
click at [336, 124] on app-card-role "Promotional Staffing (Team Leader) 1A 0/1 07:00-11:00 (4h) single-neutral-actio…" at bounding box center [332, 122] width 59 height 18
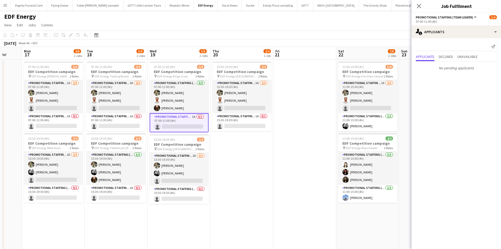
drag, startPoint x: 350, startPoint y: 193, endPoint x: 207, endPoint y: 188, distance: 142.9
click at [207, 188] on app-calendar-viewport "Fri 14 5/12 3 Jobs Sat 15 6/8 2 Jobs Sun 16 Mon 17 4/8 2 Jobs Tue 18 5/8 2 Jobs…" at bounding box center [250, 212] width 501 height 330
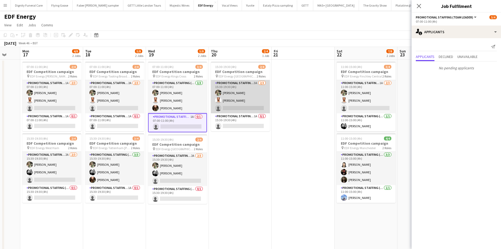
click at [246, 107] on app-card-role "Promotional Staffing (Flyering Staff) 3A 2/3 15:30-19:30 (4h) Aliya Kazmi Arjun…" at bounding box center [240, 96] width 59 height 33
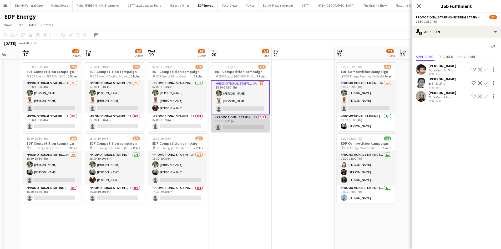
click at [244, 127] on app-card-role "Promotional Staffing (Team Leader) 1A 0/1 15:30-19:30 (4h) single-neutral-actio…" at bounding box center [240, 123] width 59 height 18
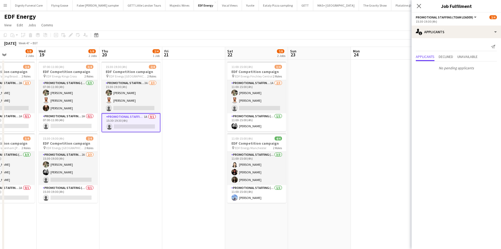
drag, startPoint x: 271, startPoint y: 181, endPoint x: 161, endPoint y: 174, distance: 109.9
click at [161, 174] on app-calendar-viewport "Sun 16 Mon 17 4/8 2 Jobs Tue 18 5/8 2 Jobs Wed 19 5/8 2 Jobs Thu 20 2/4 1 Job F…" at bounding box center [250, 212] width 501 height 330
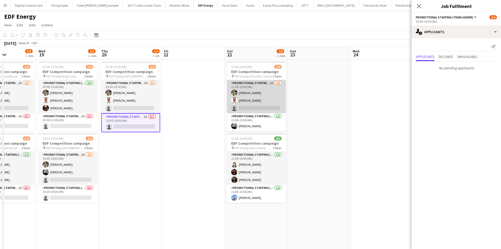
click at [260, 108] on app-card-role "Promotional Staffing (Flyering Staff) 1A 2/3 11:00-15:00 (4h) Aliya Kazmi Arjun…" at bounding box center [256, 96] width 59 height 33
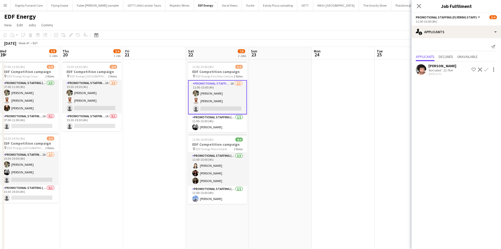
scroll to position [0, 168]
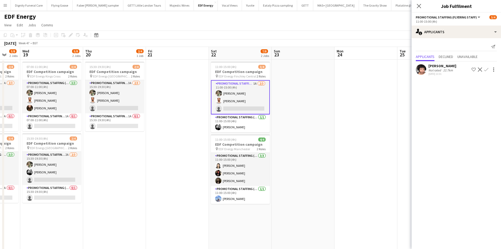
drag, startPoint x: 347, startPoint y: 116, endPoint x: 206, endPoint y: 115, distance: 141.5
click at [206, 115] on app-calendar-viewport "Sun 16 Mon 17 4/8 2 Jobs Tue 18 5/8 2 Jobs Wed 19 5/8 2 Jobs Thu 20 2/4 1 Job F…" at bounding box center [250, 212] width 501 height 330
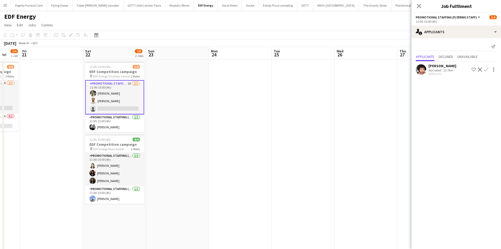
click at [230, 106] on app-date-cell at bounding box center [240, 217] width 63 height 317
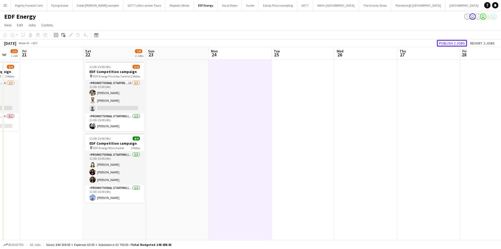
click at [452, 42] on button "Publish 2 jobs" at bounding box center [452, 43] width 30 height 7
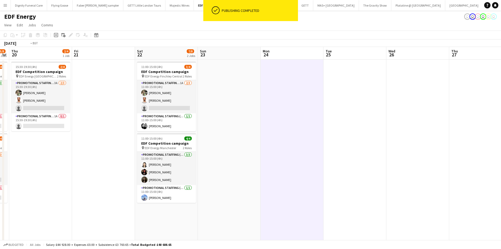
drag, startPoint x: 204, startPoint y: 116, endPoint x: 444, endPoint y: 93, distance: 241.2
click at [444, 93] on app-calendar-viewport "Tue 18 5/8 2 Jobs Wed 19 5/8 2 Jobs Thu 20 2/4 1 Job Fri 21 Sat 22 7/8 2 Jobs S…" at bounding box center [250, 212] width 501 height 330
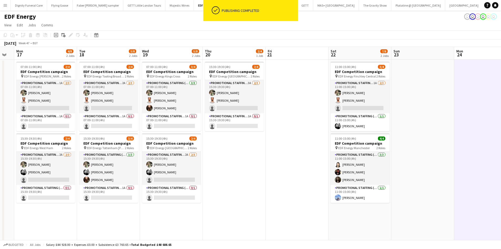
drag, startPoint x: 327, startPoint y: 89, endPoint x: 396, endPoint y: 80, distance: 69.5
click at [398, 80] on app-calendar-viewport "Sat 15 6/8 2 Jobs Sun 16 Mon 17 4/8 2 Jobs Tue 18 5/8 2 Jobs Wed 19 5/8 2 Jobs …" at bounding box center [250, 212] width 501 height 330
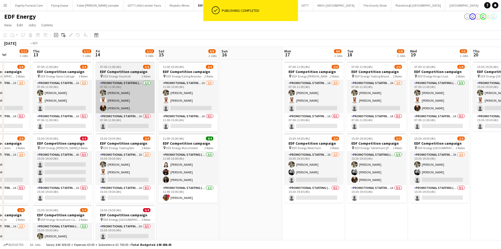
drag, startPoint x: 165, startPoint y: 89, endPoint x: 289, endPoint y: 84, distance: 123.9
click at [373, 85] on app-calendar-viewport "Tue 11 5/12 3 Jobs Wed 12 5/12 3 Jobs Thu 13 5/12 3 Jobs Fri 14 5/12 3 Jobs Sat…" at bounding box center [250, 212] width 501 height 330
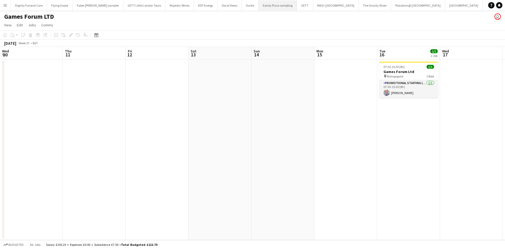
scroll to position [0, 121]
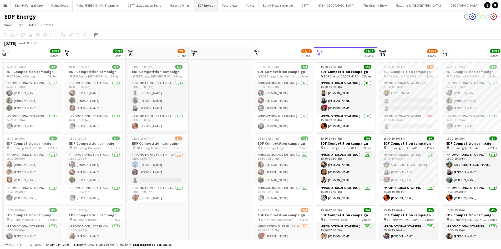
scroll to position [0, 147]
